Goal: Transaction & Acquisition: Purchase product/service

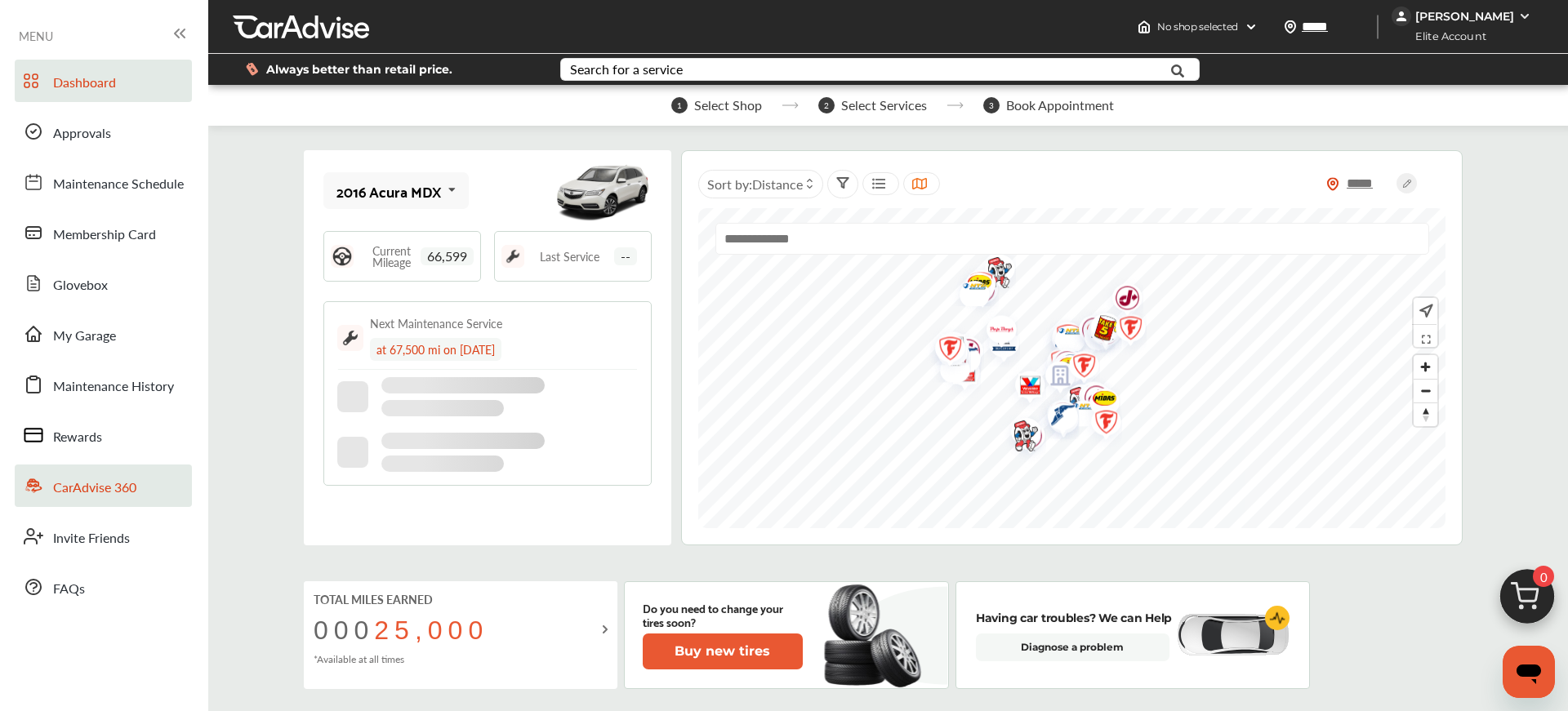
click at [107, 472] on link "CarAdvise 360" at bounding box center [103, 486] width 177 height 43
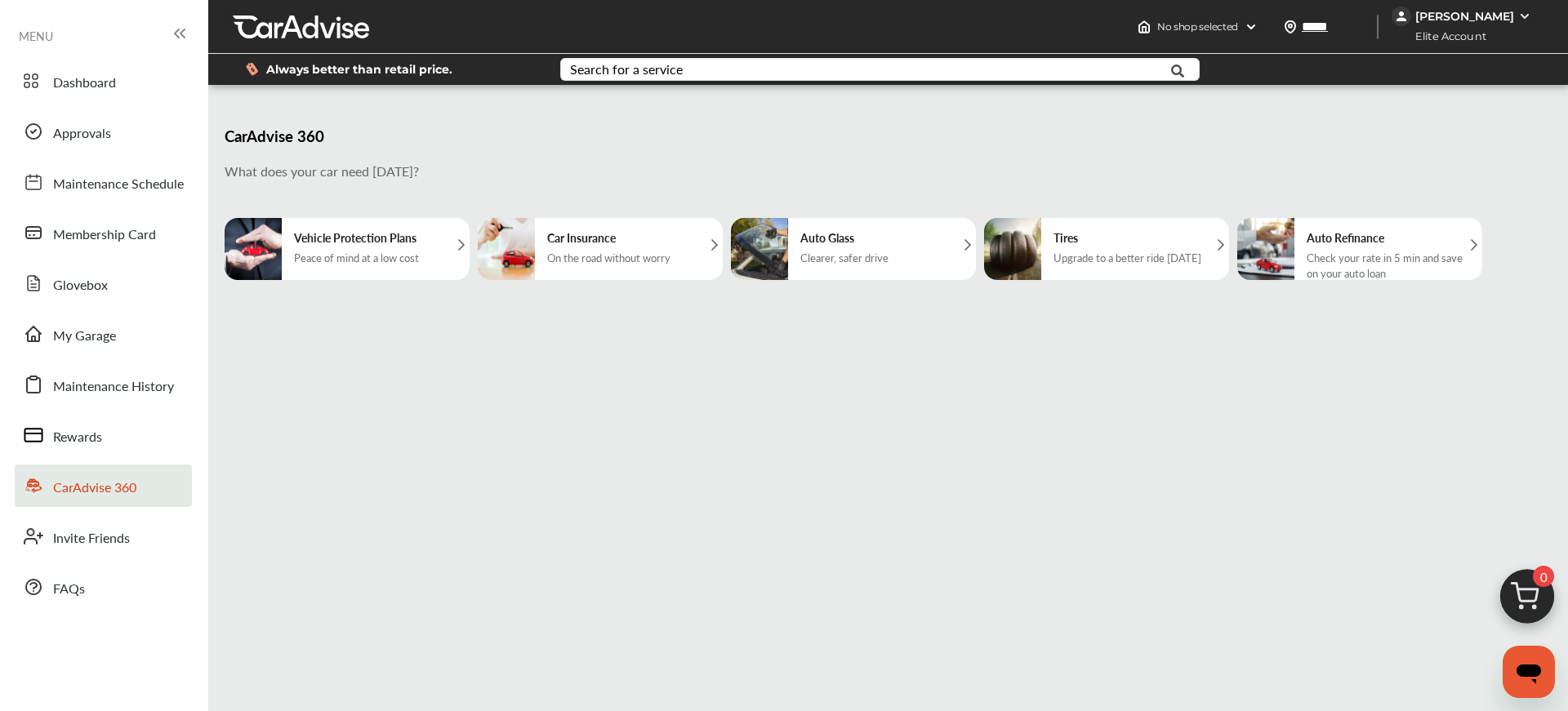
click at [1090, 252] on div "Upgrade to a better ride [DATE]" at bounding box center [1127, 257] width 148 height 15
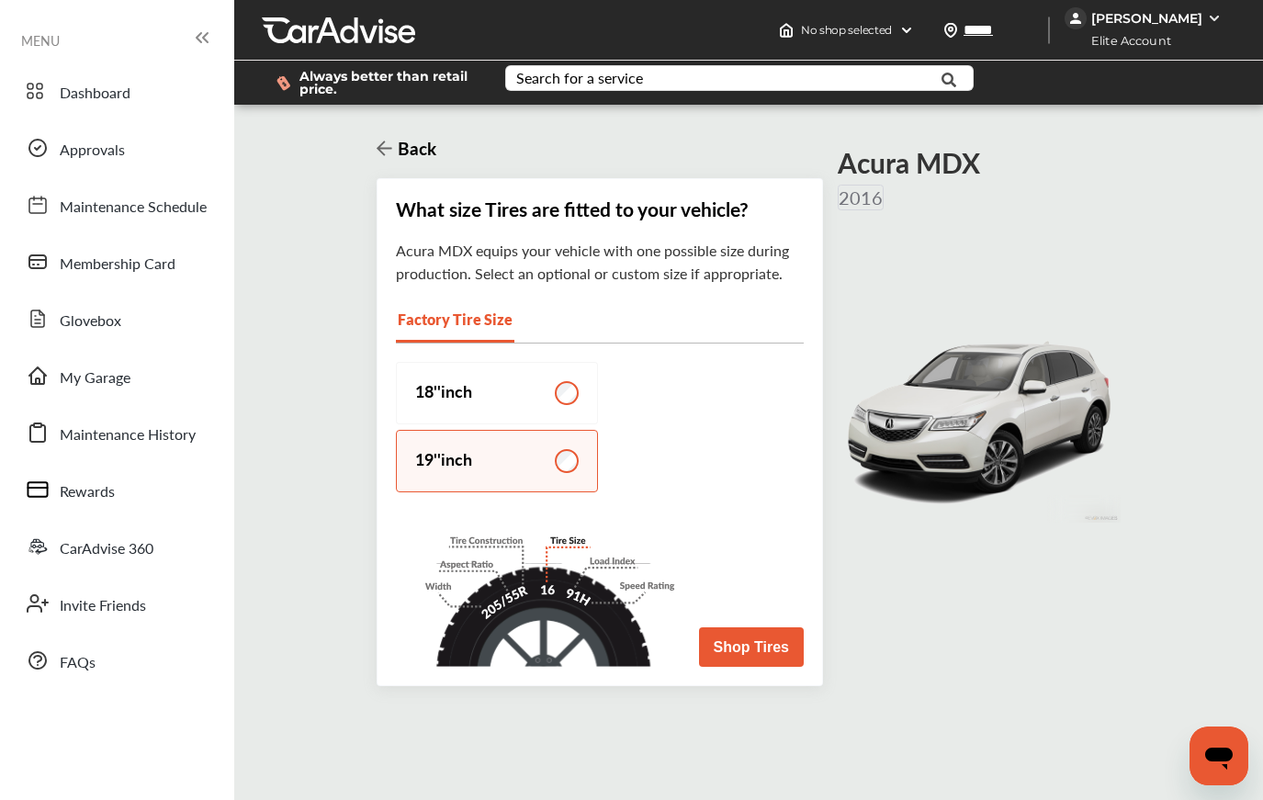
click at [771, 642] on button "Shop Tires" at bounding box center [751, 646] width 105 height 39
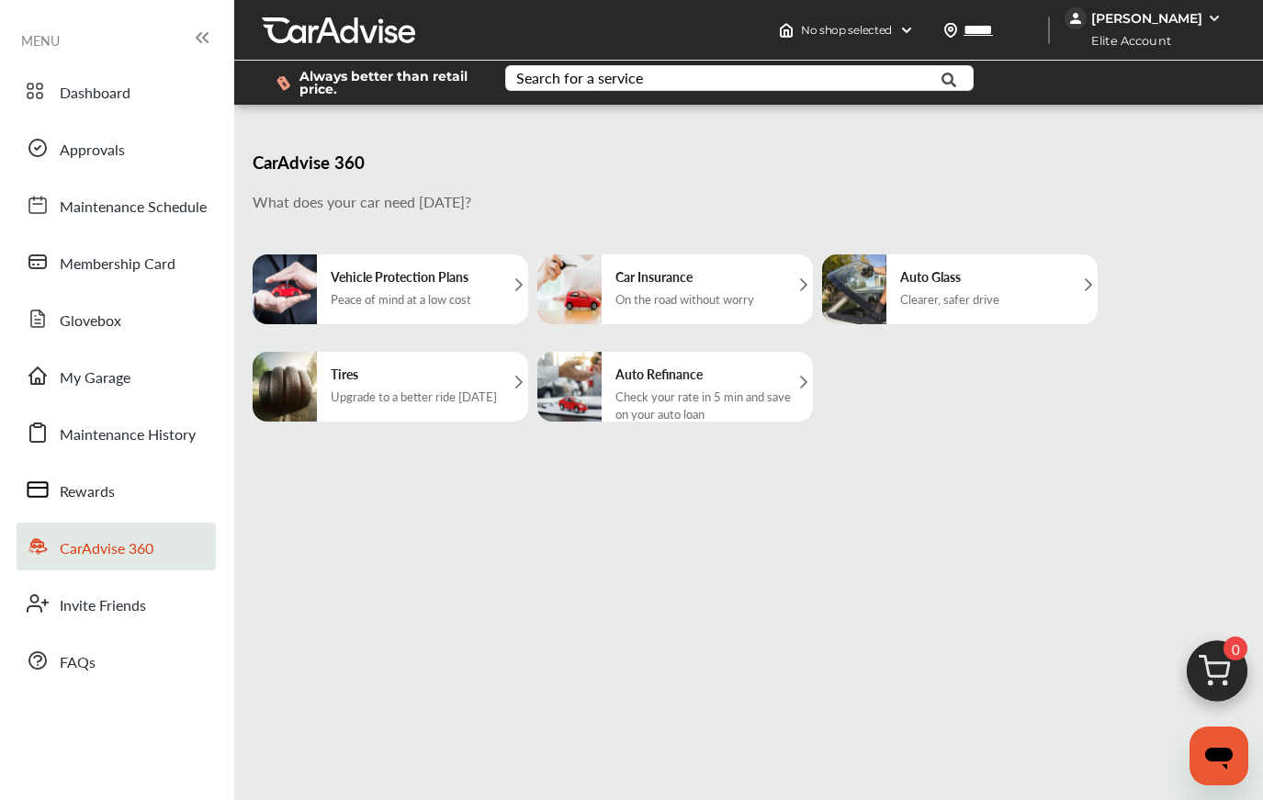
click at [390, 399] on div "Upgrade to a better ride [DATE]" at bounding box center [414, 396] width 166 height 17
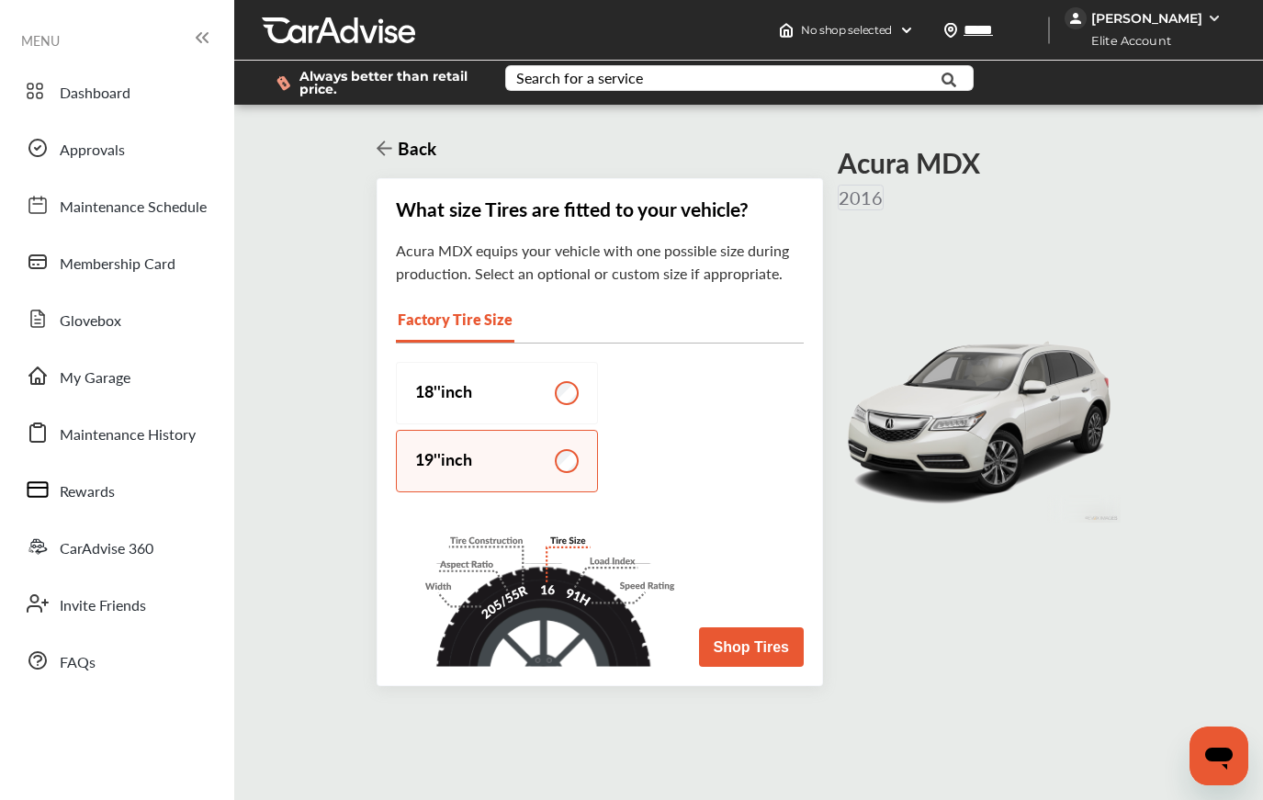
click at [756, 650] on button "Shop Tires" at bounding box center [751, 646] width 105 height 39
